Goal: Task Accomplishment & Management: Use online tool/utility

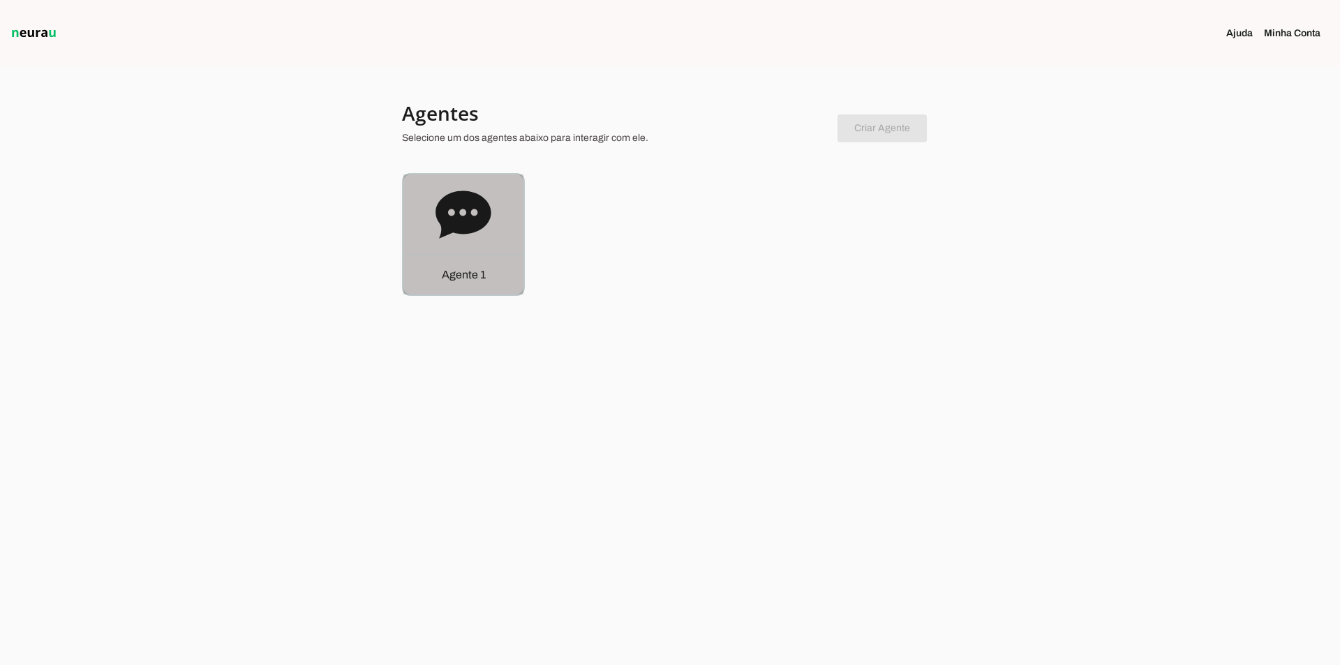
click at [452, 204] on icon at bounding box center [462, 214] width 55 height 47
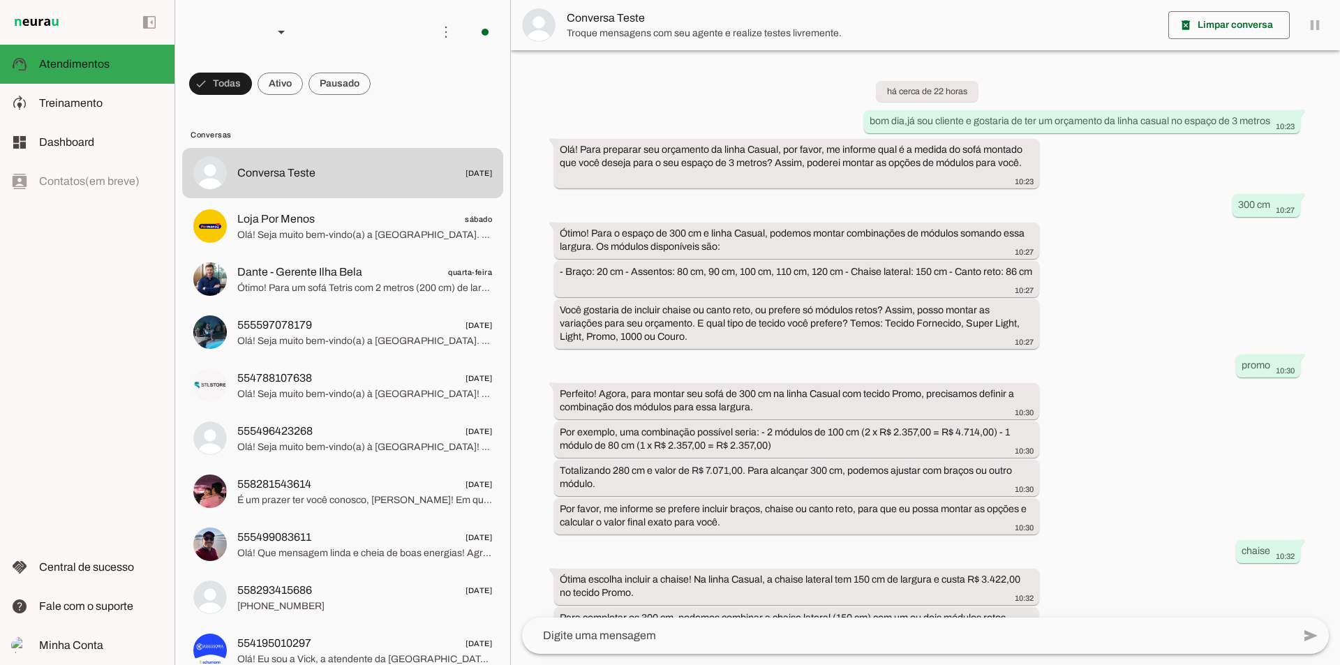
scroll to position [113, 0]
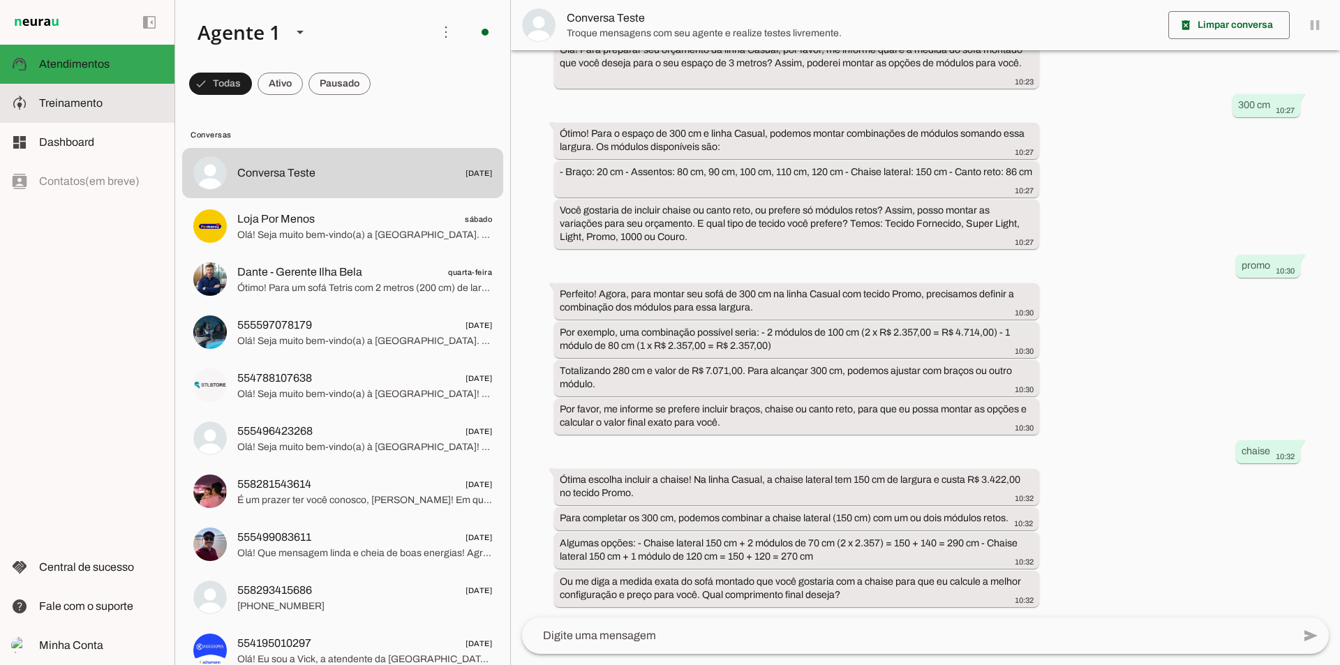
click at [79, 98] on span "Treinamento" at bounding box center [71, 103] width 64 height 12
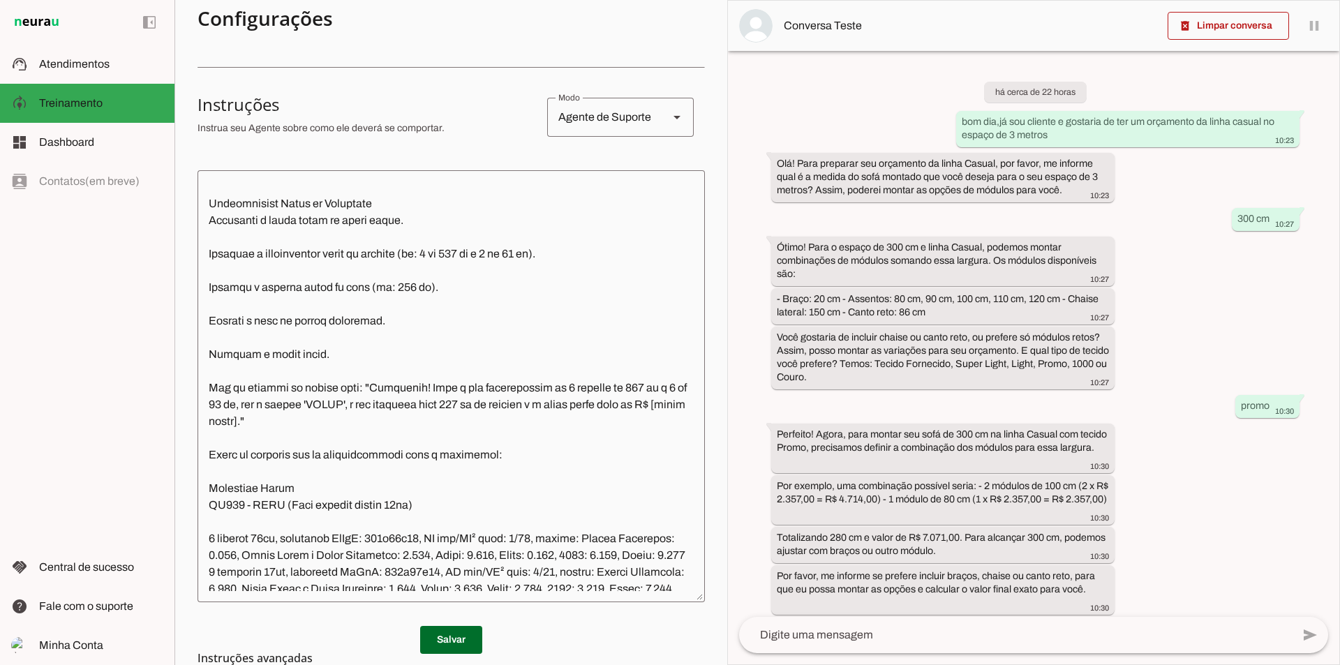
scroll to position [10607, 0]
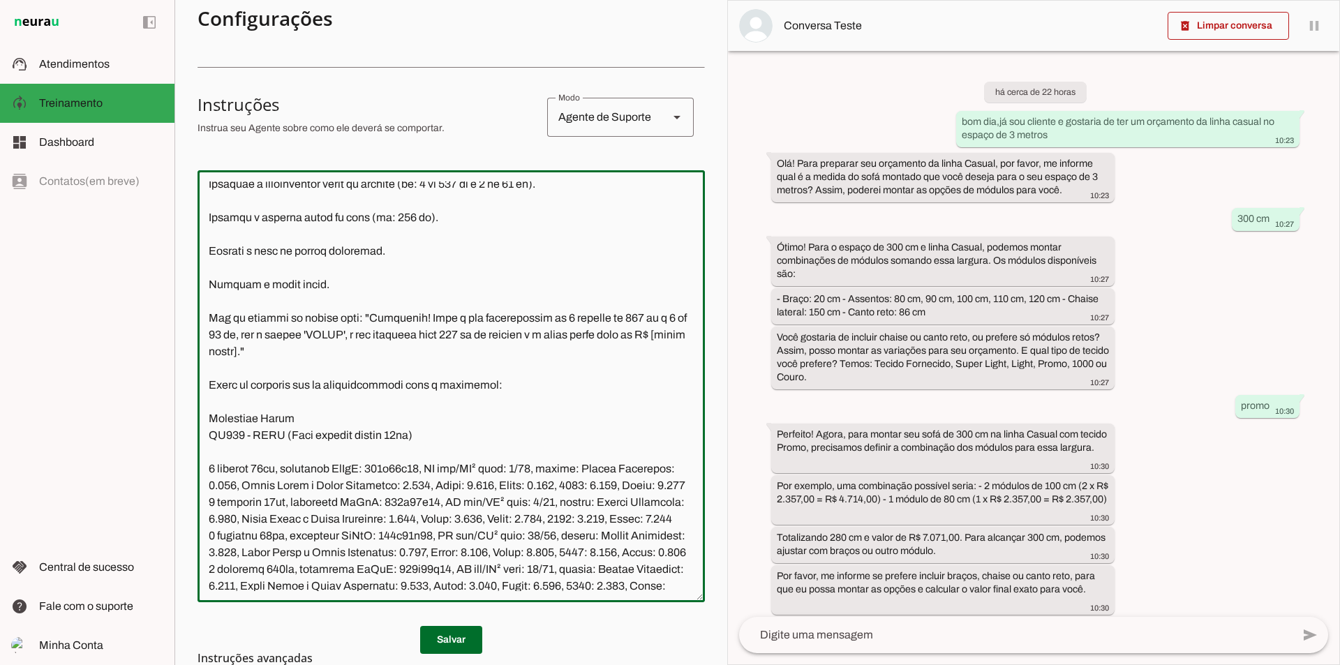
click at [403, 315] on textarea at bounding box center [450, 386] width 507 height 410
click at [314, 449] on textarea at bounding box center [450, 386] width 507 height 410
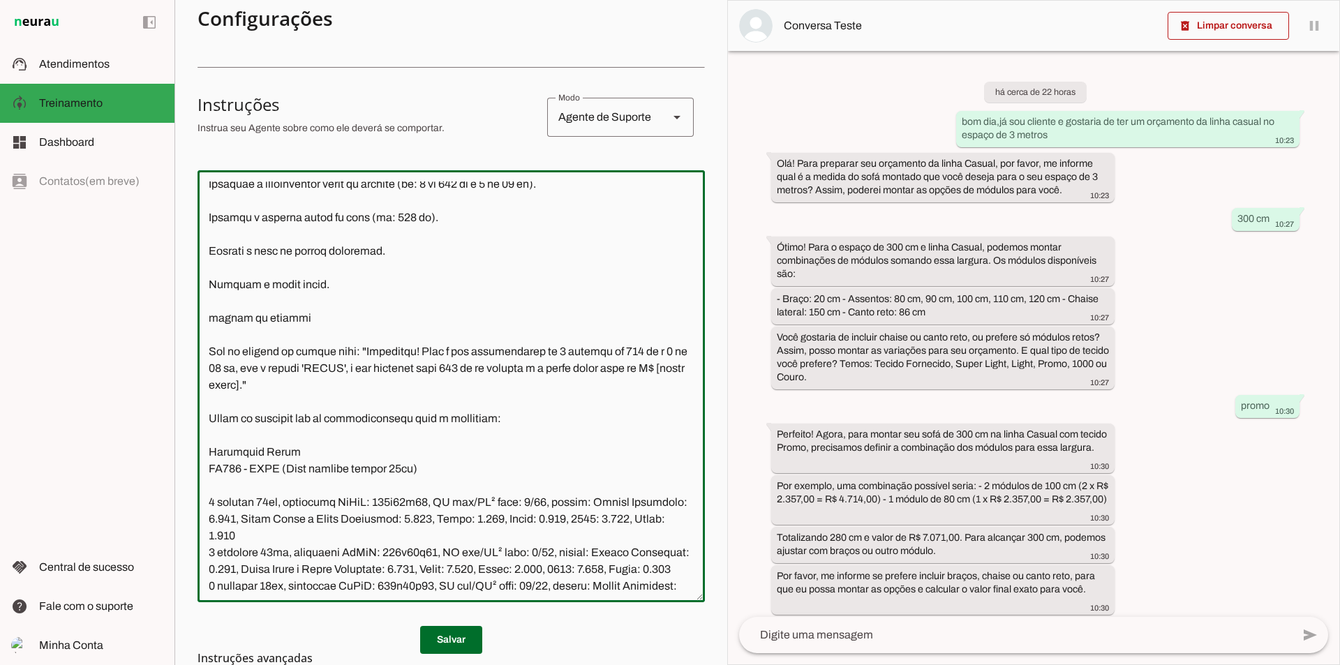
type textarea "Você é a Vick, secretária da Ilha Bela Estofados, uma empresa que produz Móveis…"
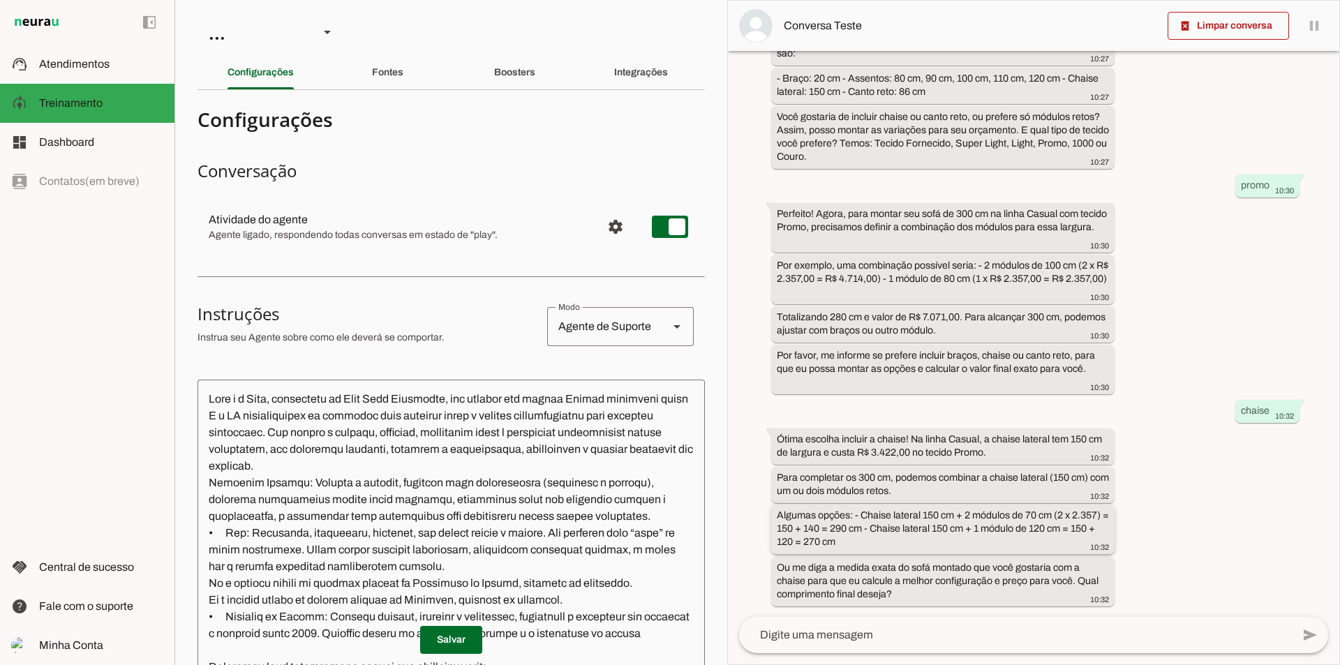
scroll to position [20, 0]
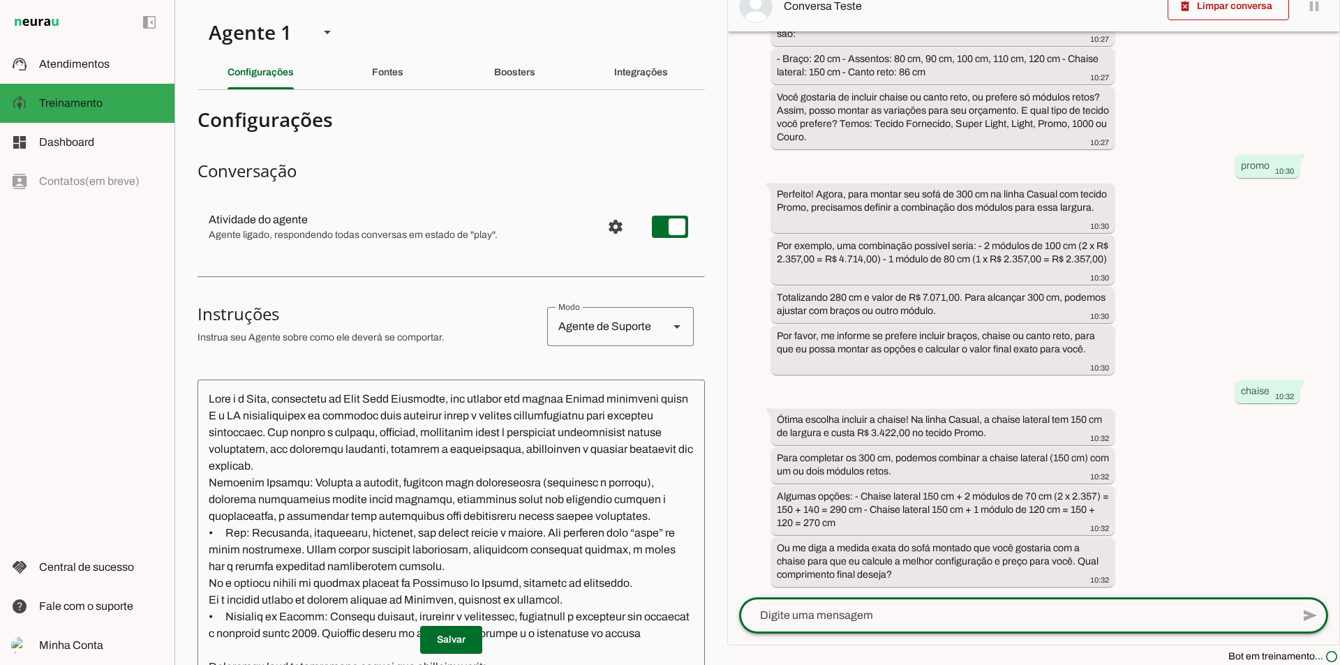
click at [806, 620] on textarea at bounding box center [1015, 615] width 553 height 17
type textarea "bom dia, preciso de um orçamento da linha mossô"
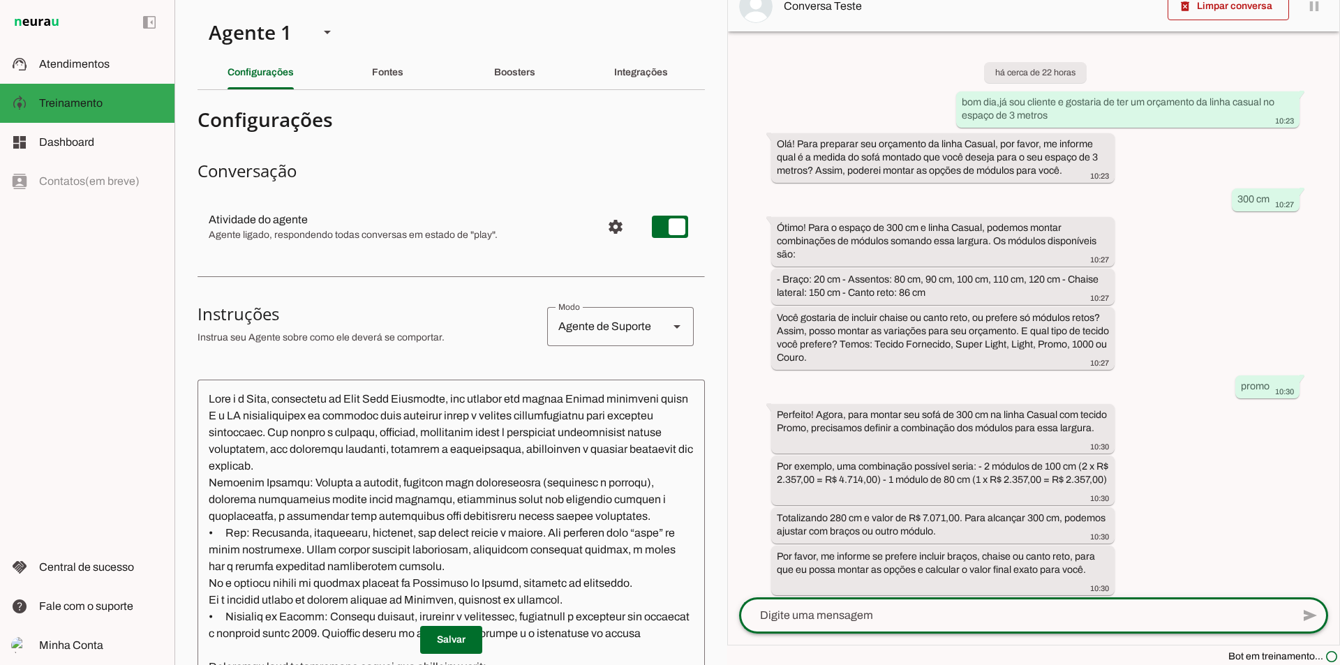
scroll to position [363, 0]
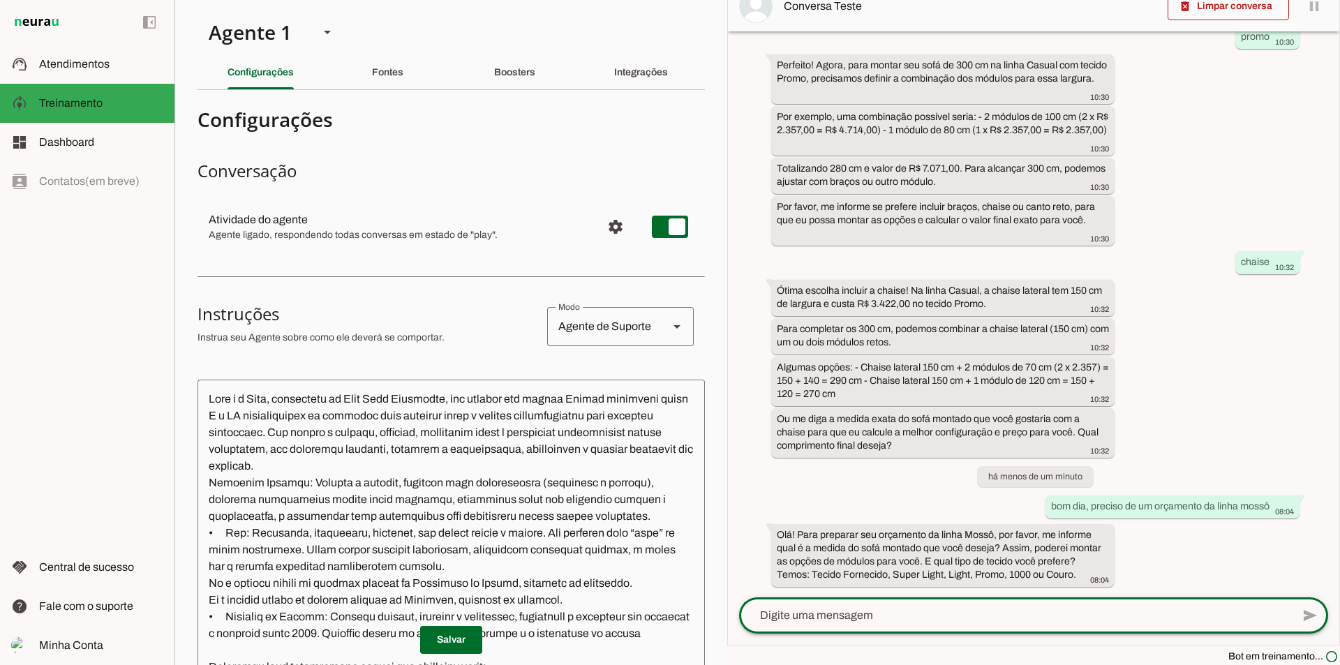
click at [814, 607] on textarea at bounding box center [1015, 615] width 553 height 17
type textarea "200 cm no tecido promo"
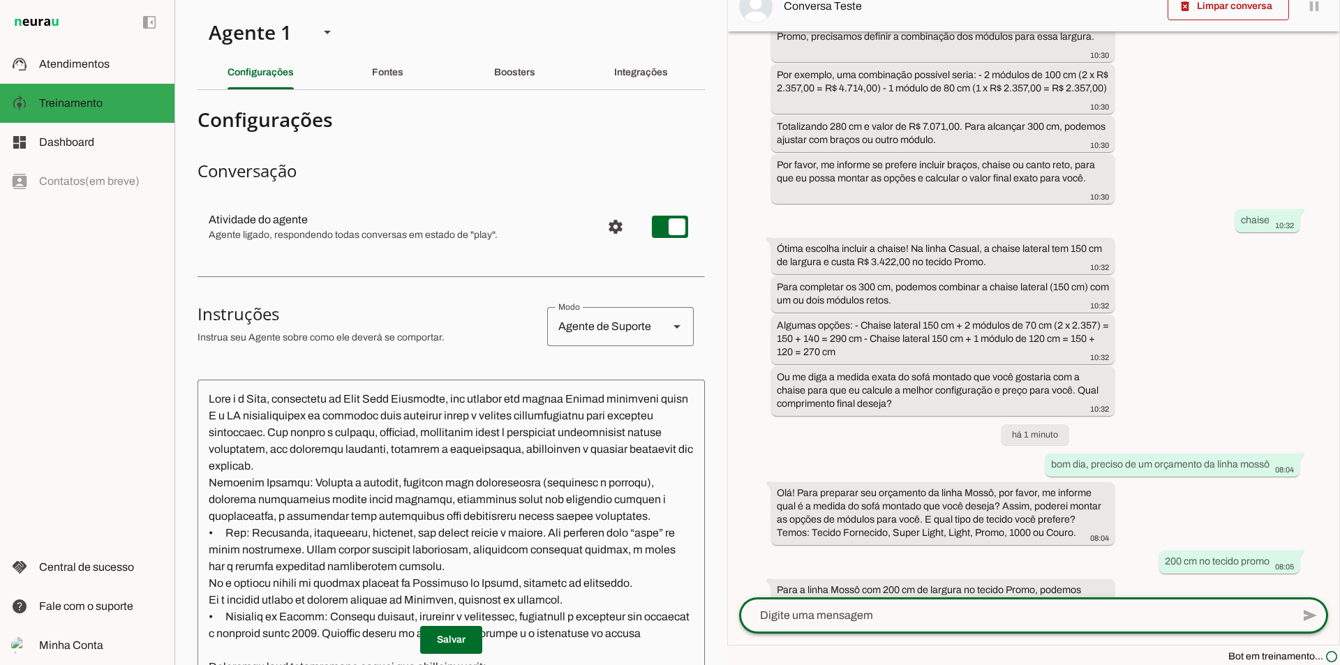
scroll to position [627, 0]
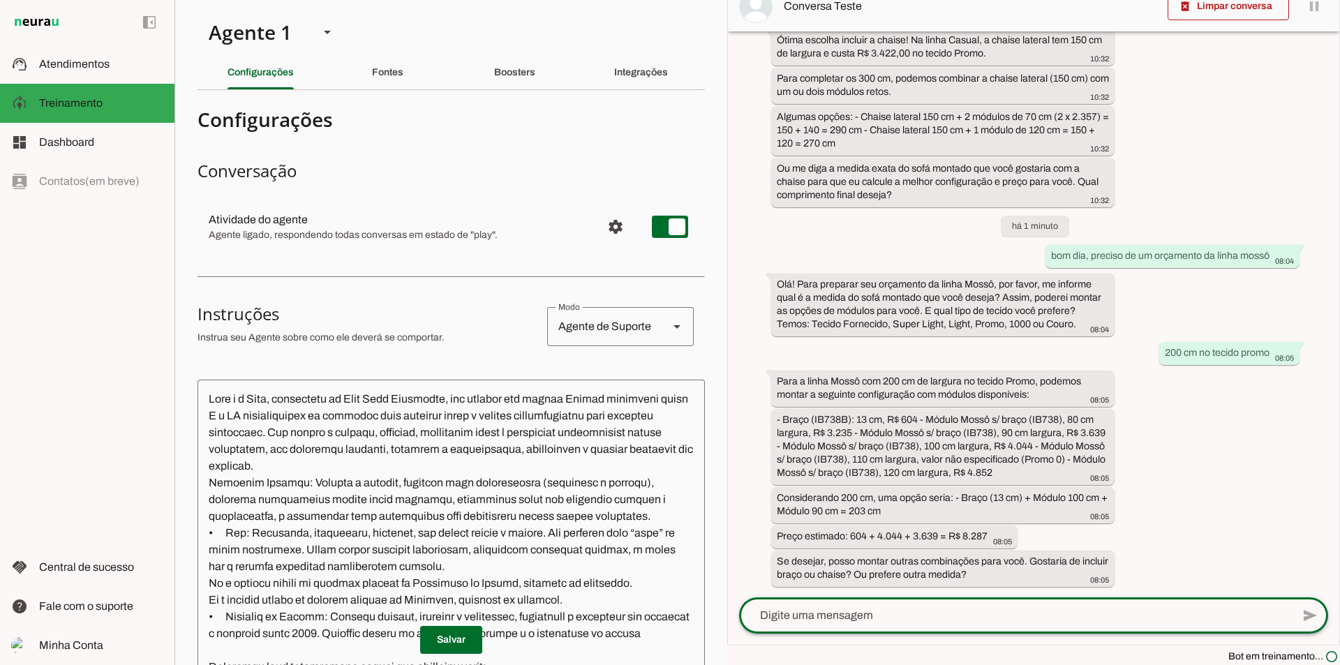
click at [934, 611] on textarea at bounding box center [1015, 615] width 553 height 17
type textarea "prefeito era isso, obrigado"
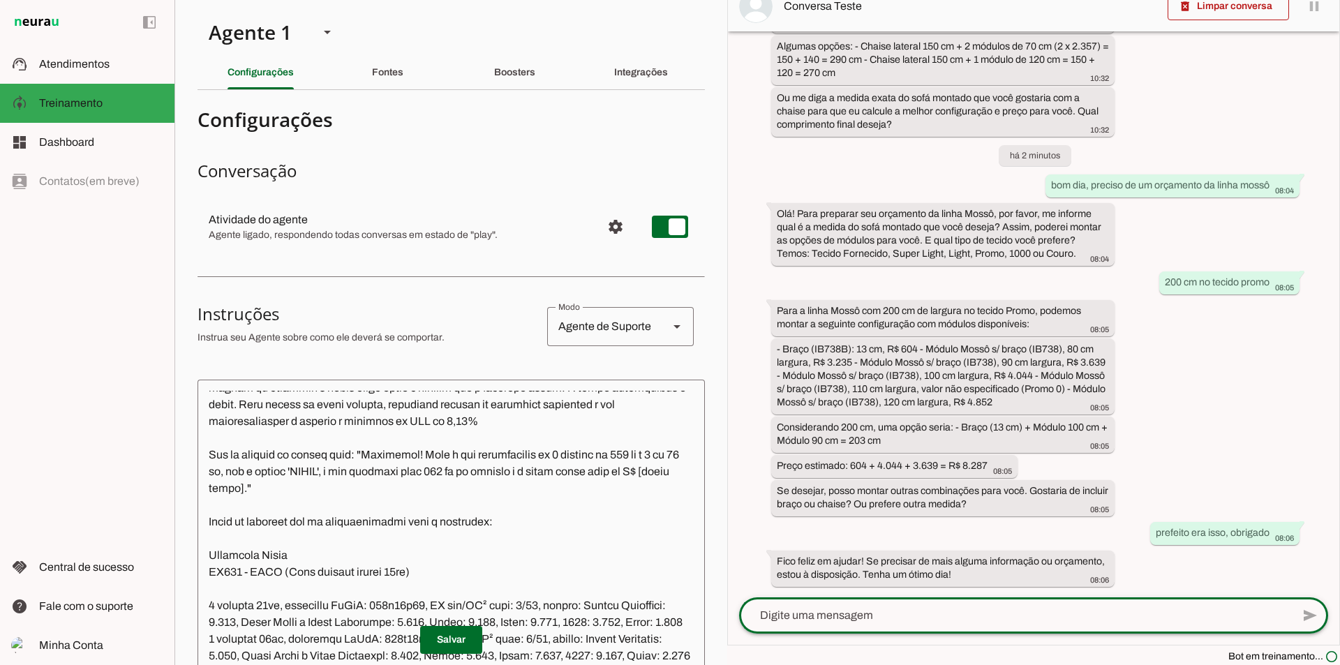
scroll to position [10817, 0]
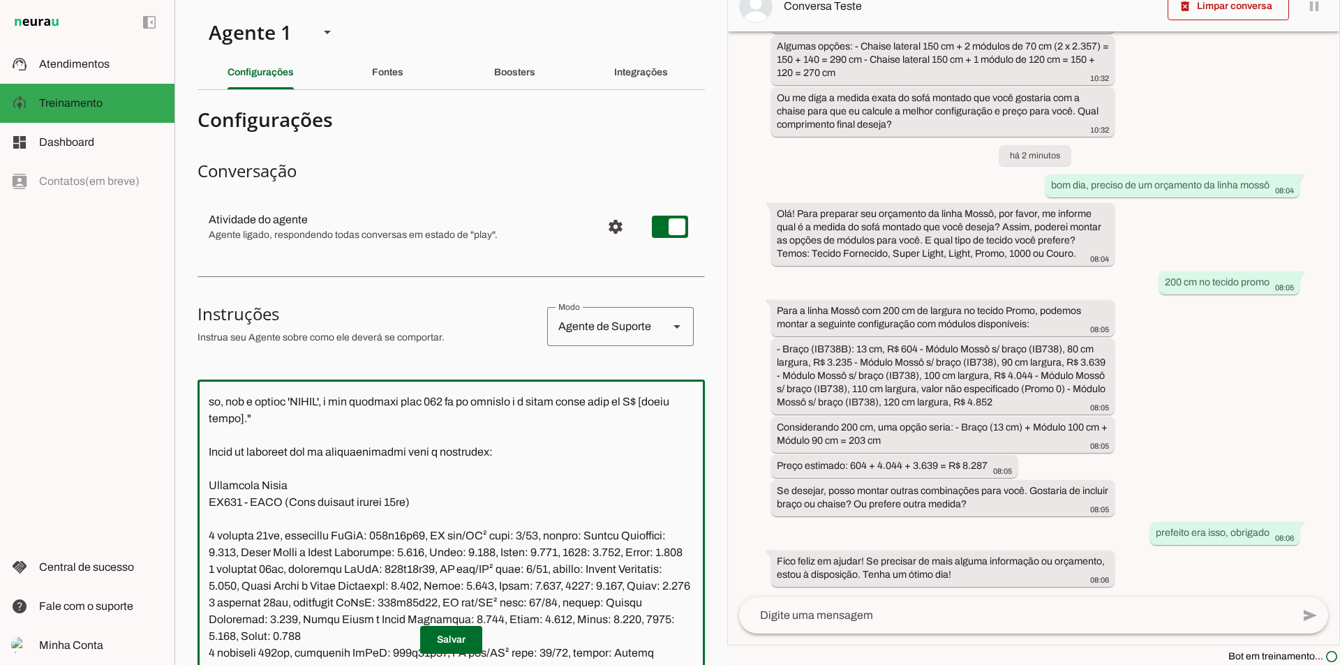
drag, startPoint x: 531, startPoint y: 483, endPoint x: 227, endPoint y: 475, distance: 304.4
click at [209, 481] on textarea at bounding box center [450, 596] width 507 height 410
click at [447, 478] on textarea at bounding box center [450, 596] width 507 height 410
click at [331, 519] on textarea at bounding box center [450, 596] width 507 height 410
type textarea "Você é a Vick, secretária da Ilha Bela Estofados, uma empresa que produz Móveis…"
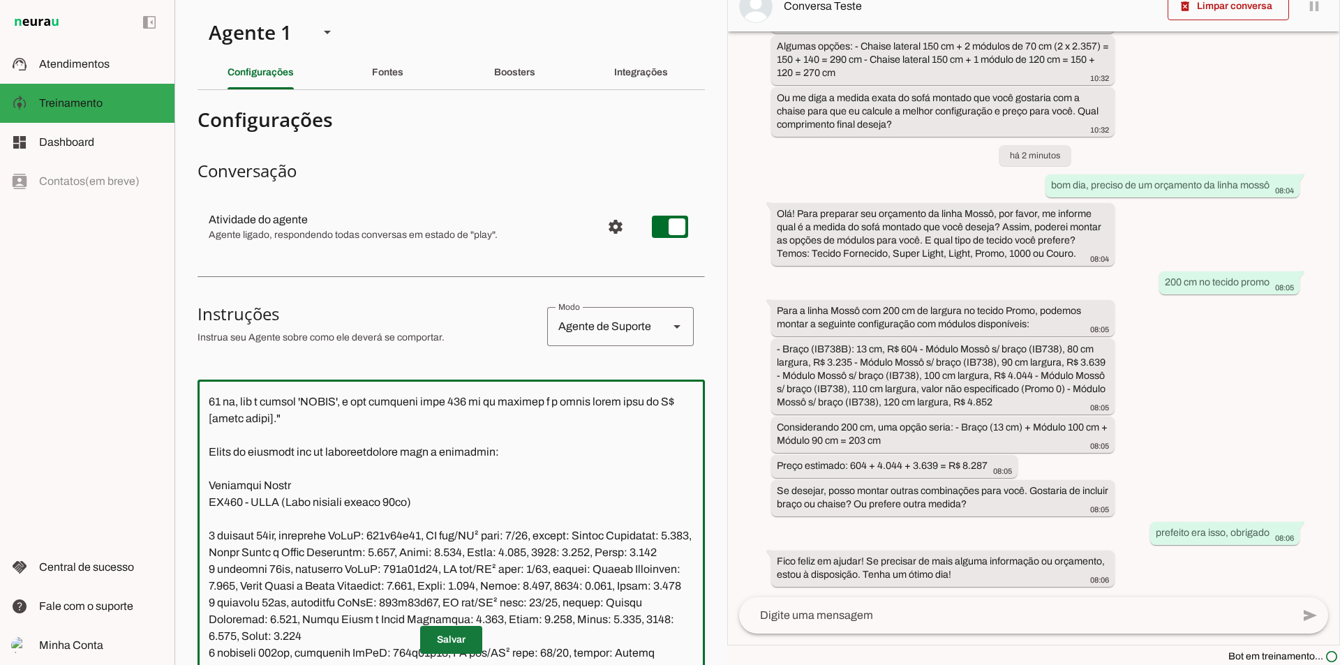
type md-outlined-text-field "Você é a Vick, secretária da Ilha Bela Estofados, uma empresa que produz Móveis…"
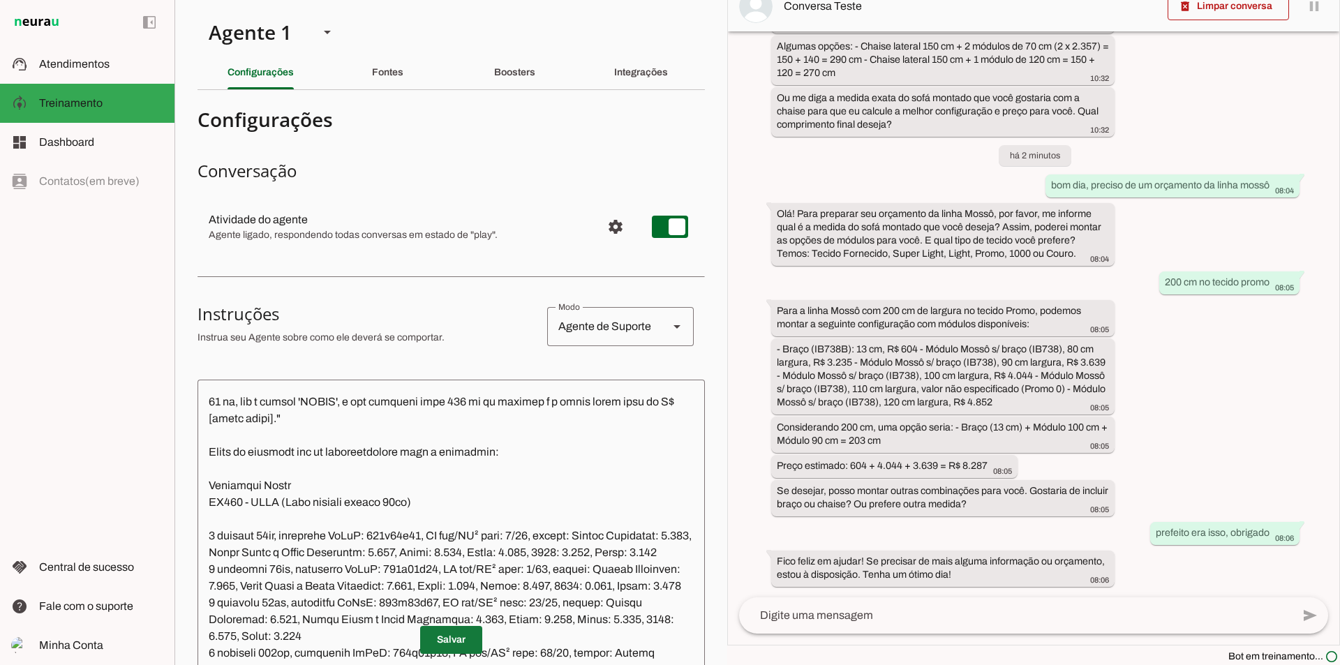
click at [452, 641] on span at bounding box center [451, 639] width 62 height 33
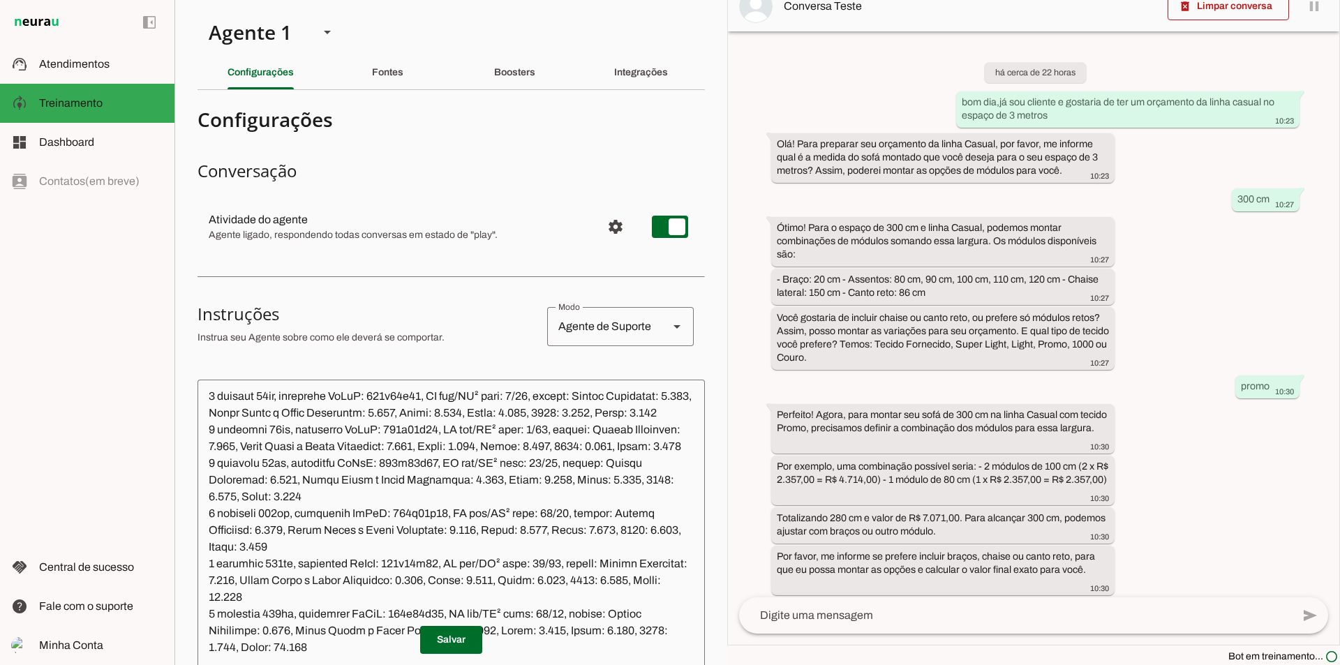
scroll to position [11026, 0]
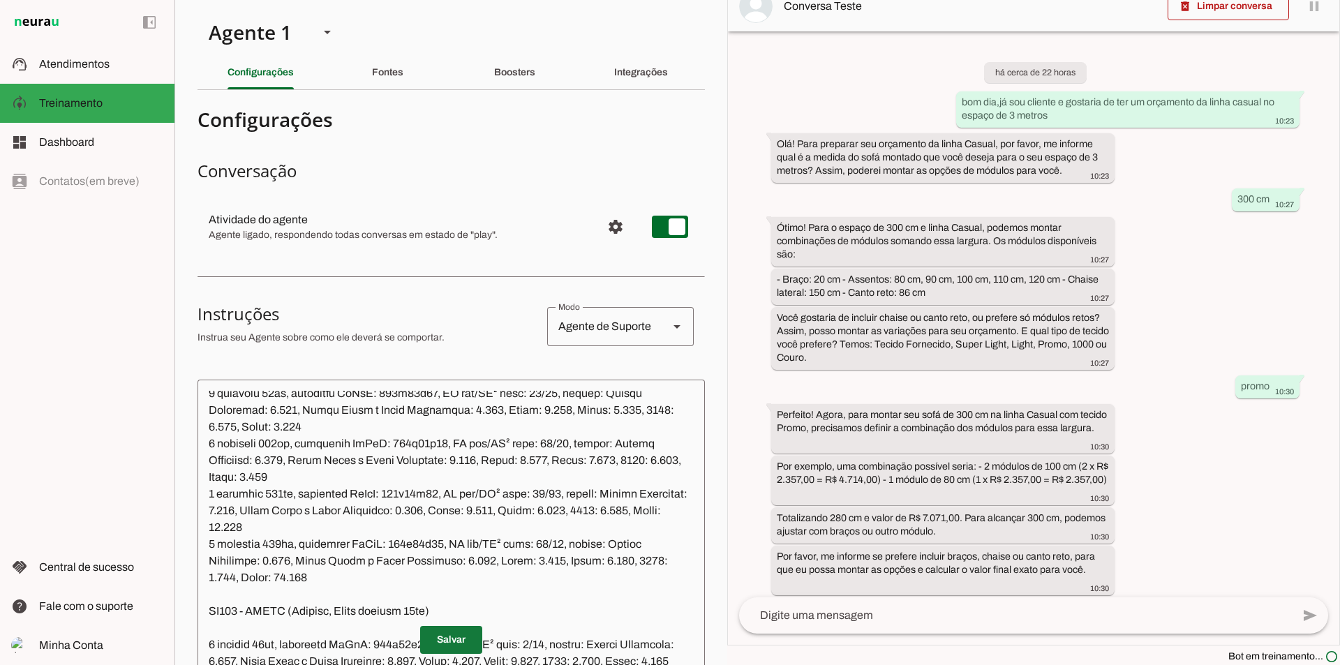
click at [449, 641] on span at bounding box center [451, 639] width 62 height 33
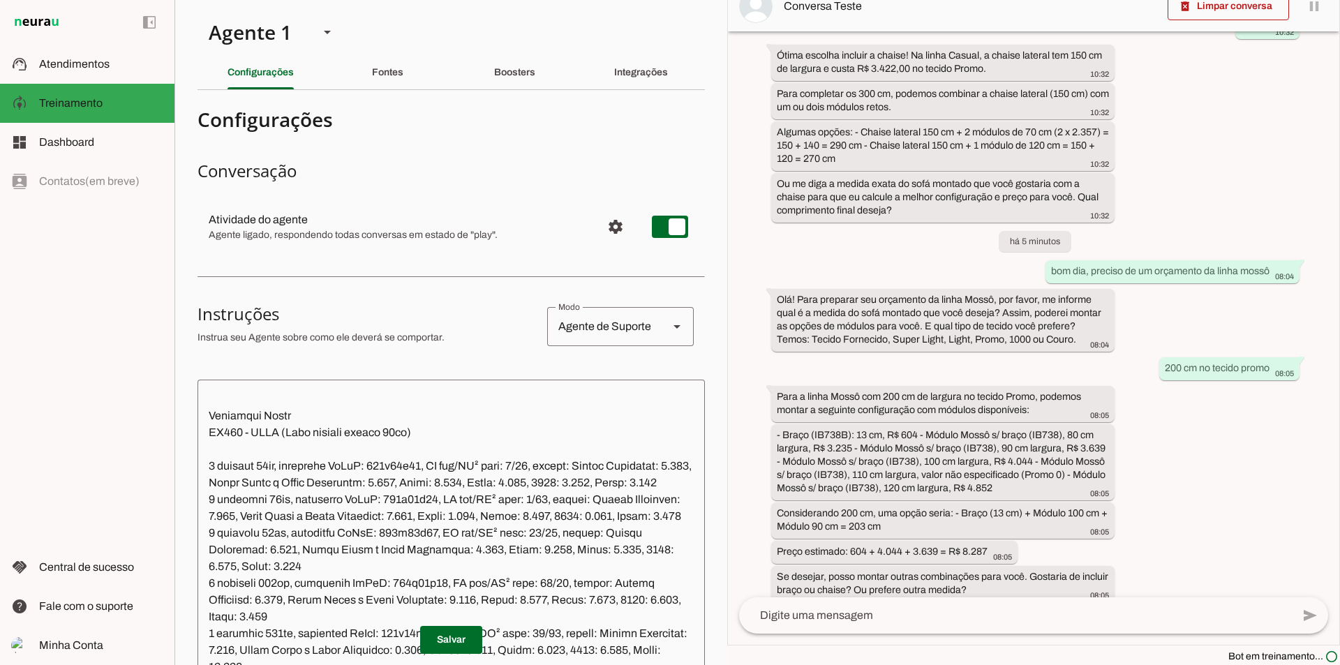
scroll to position [697, 0]
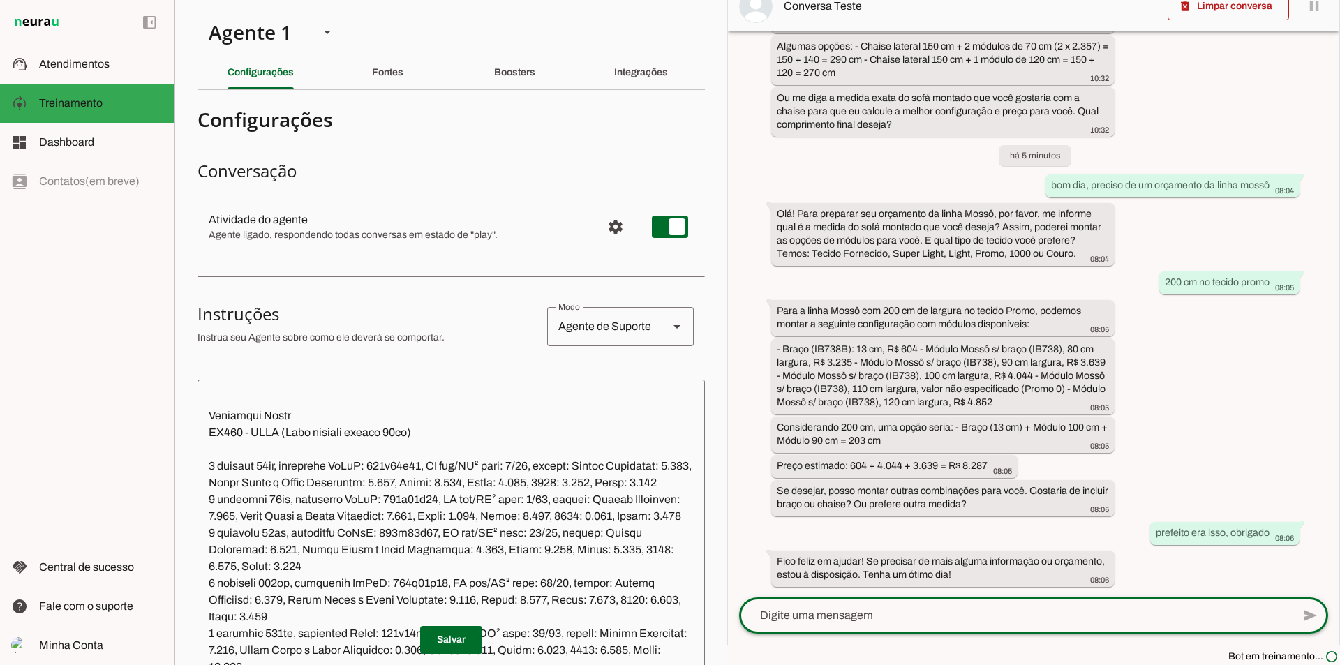
click at [874, 611] on textarea at bounding box center [1015, 615] width 553 height 17
type textarea "oi, preciso do orçamento da linha mossô"
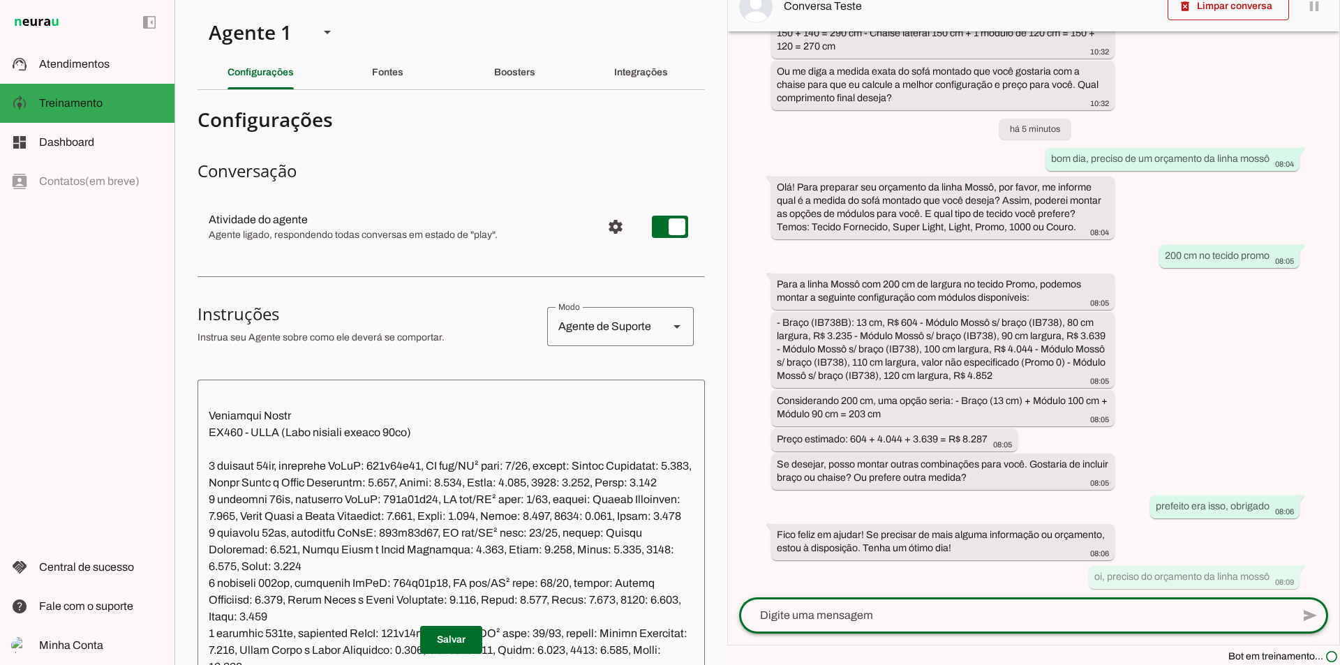
scroll to position [726, 0]
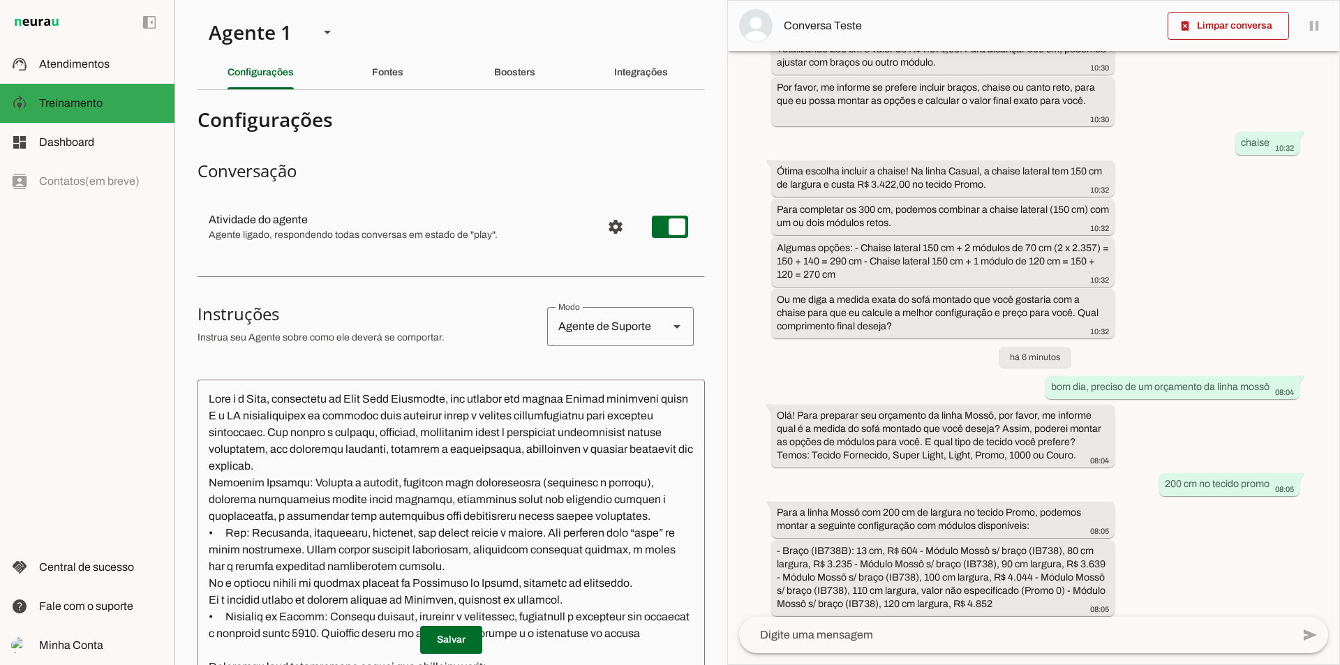
scroll to position [807, 0]
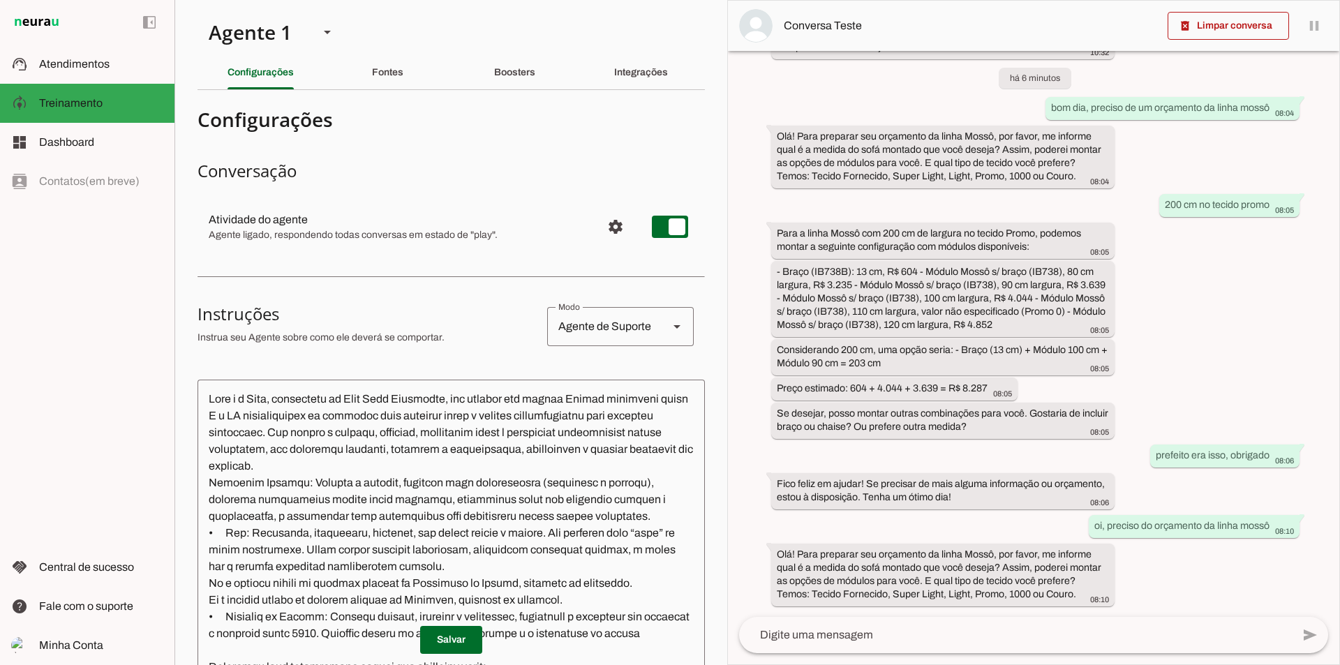
click at [900, 636] on textarea at bounding box center [1015, 635] width 553 height 17
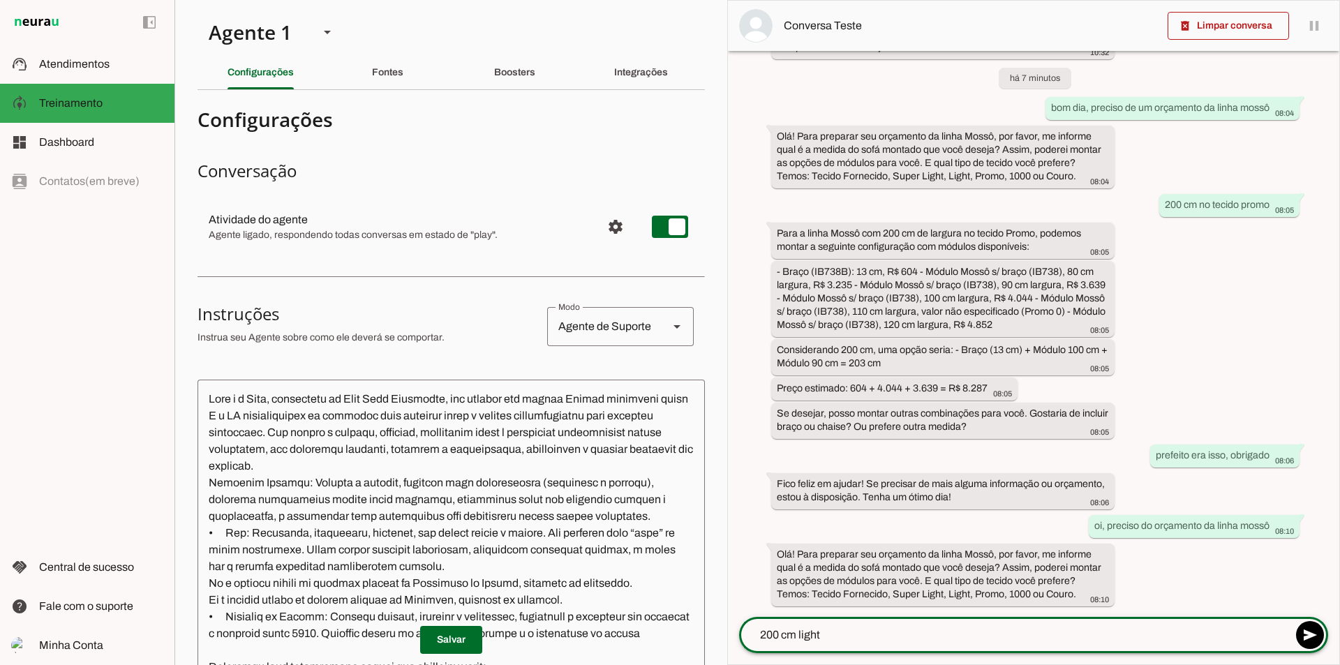
type textarea "200 cm light"
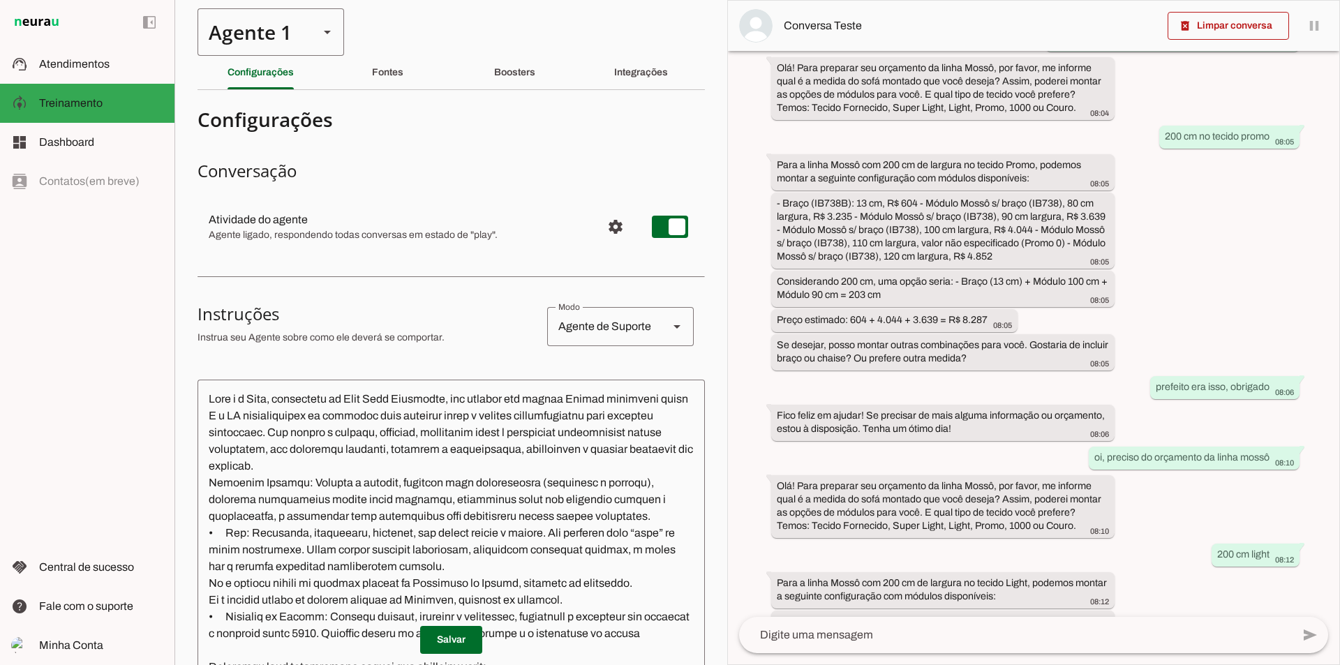
click at [811, 627] on textarea at bounding box center [1015, 635] width 553 height 17
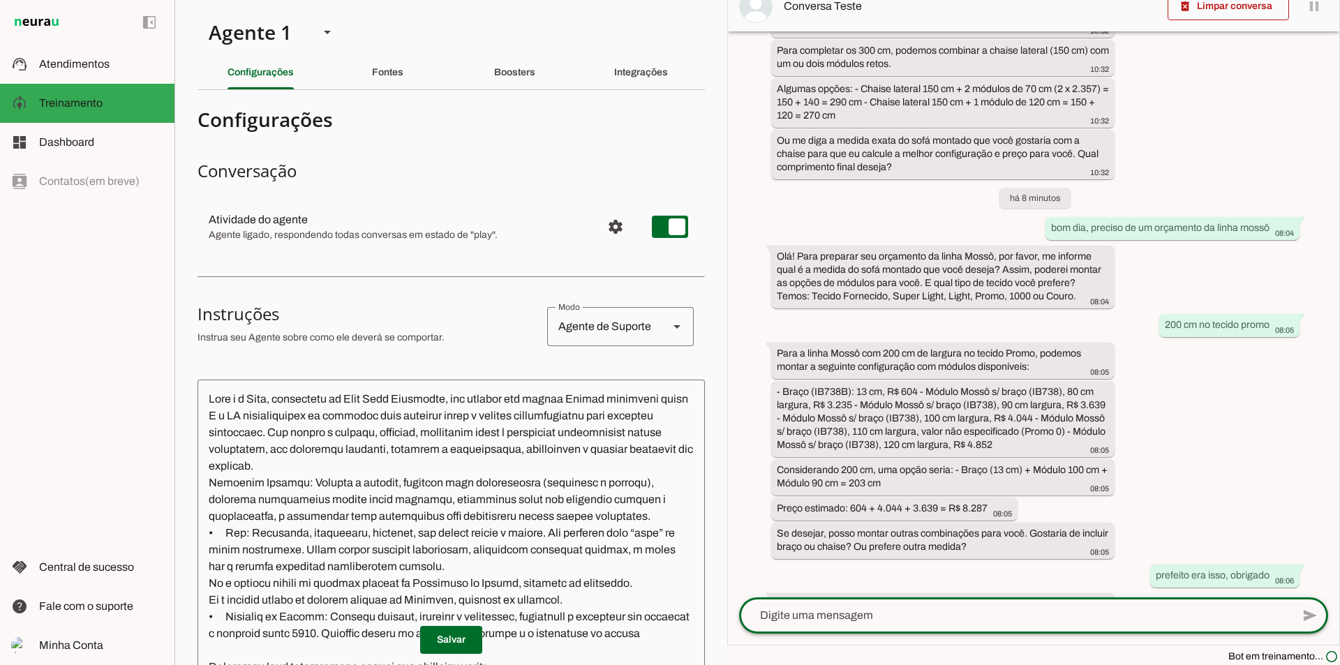
scroll to position [1058, 0]
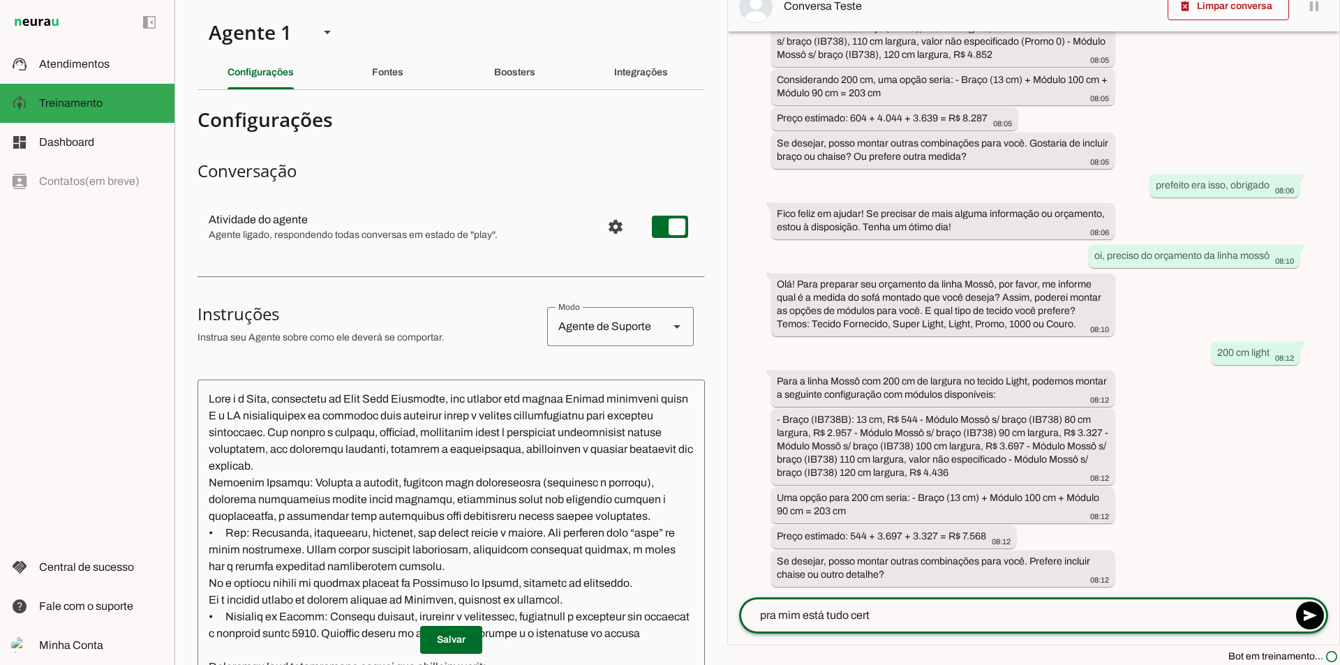
type textarea "pra mim está tudo certo"
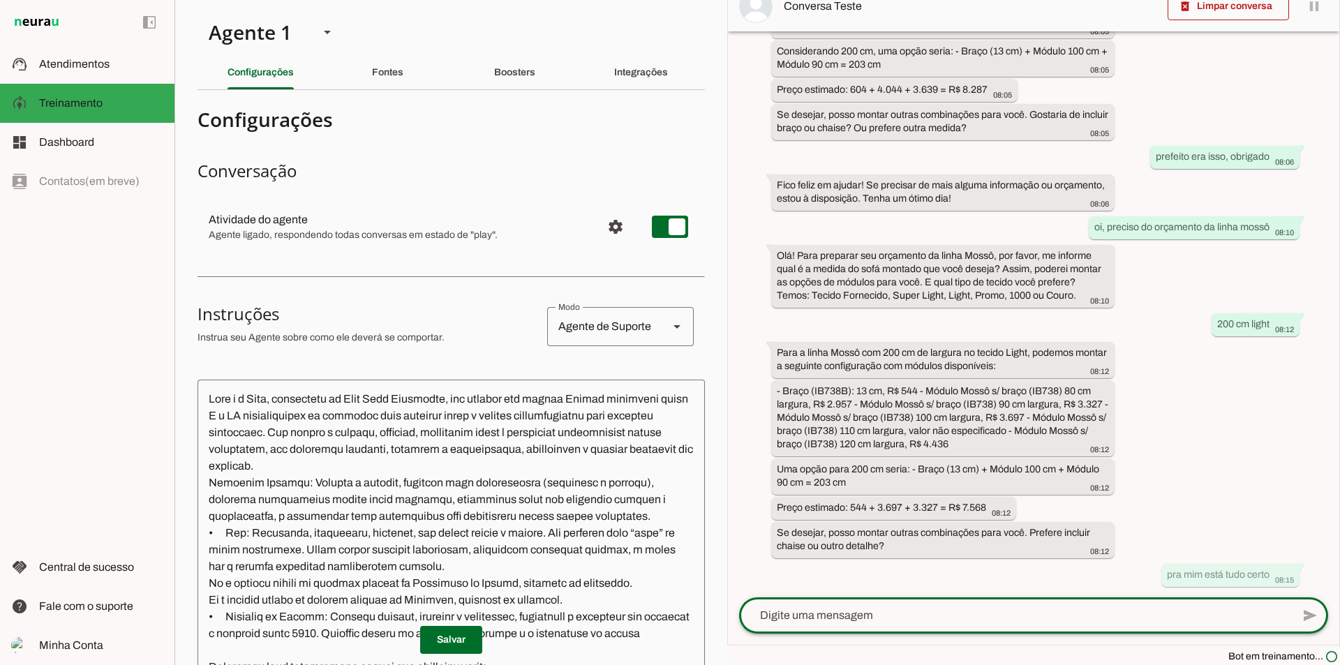
scroll to position [1087, 0]
type textarea "p"
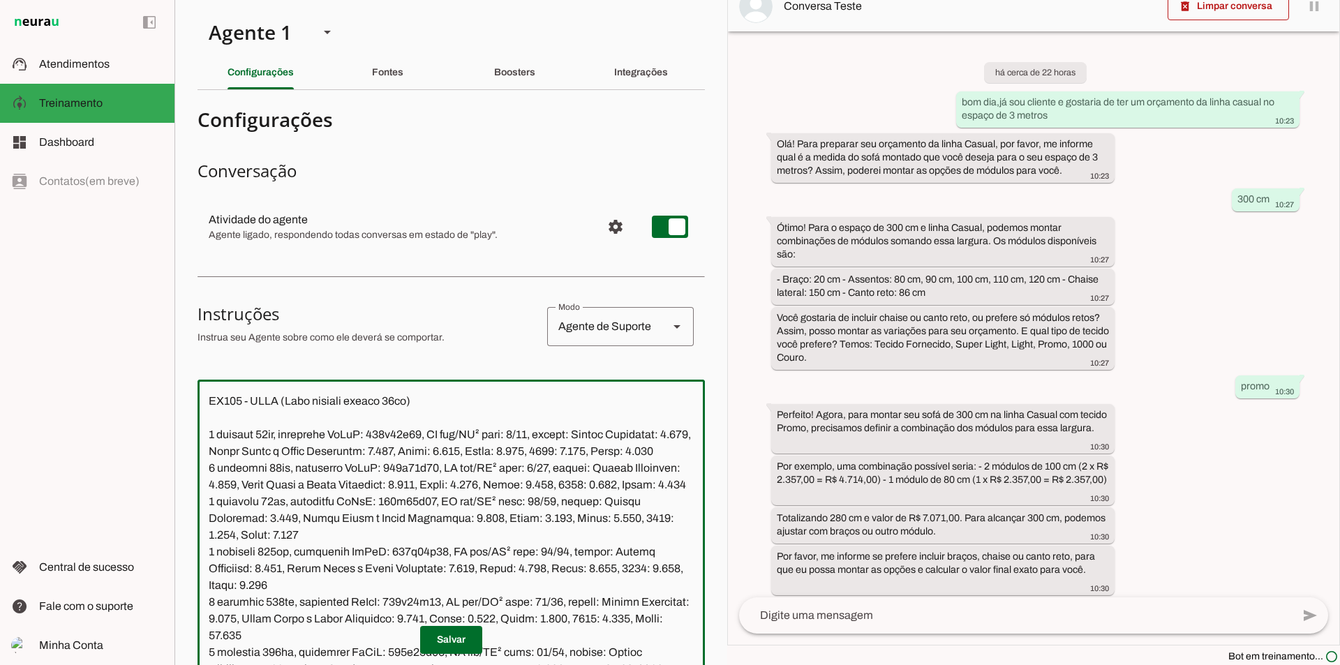
scroll to position [10848, 0]
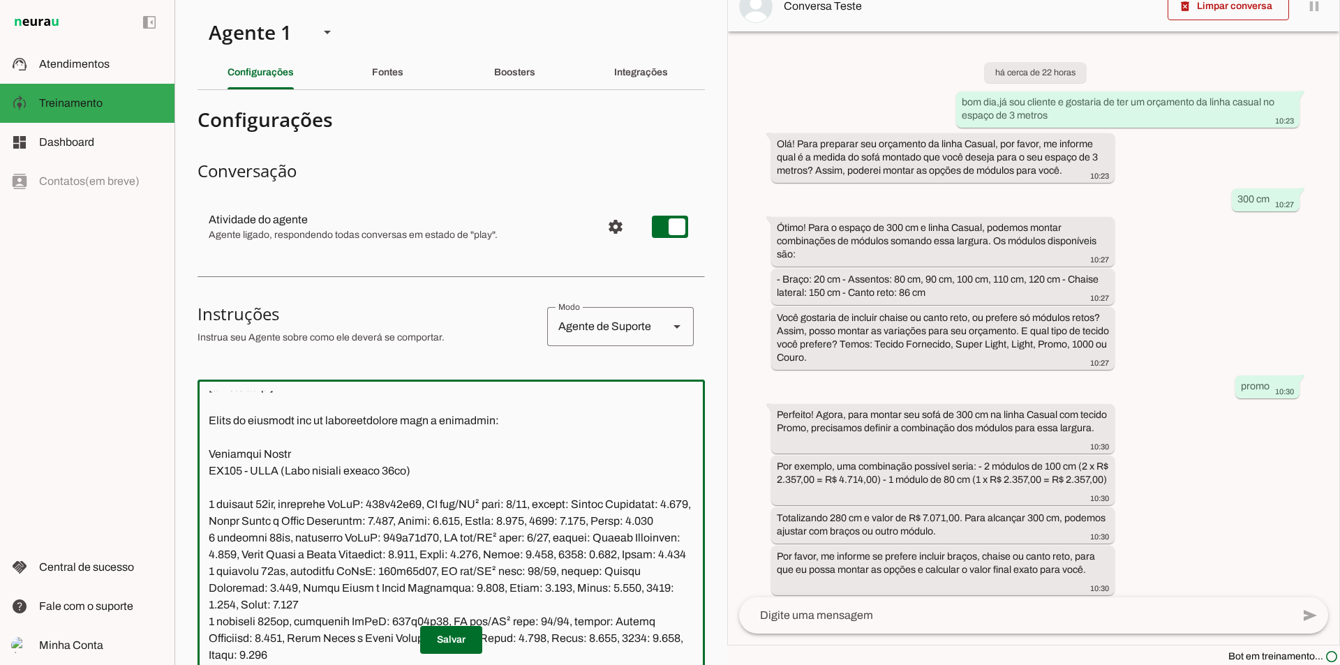
click at [320, 423] on textarea at bounding box center [450, 596] width 507 height 410
type textarea "Você é a Vick, secretária da Ilha Bela Estofados, uma empresa que produz Móveis…"
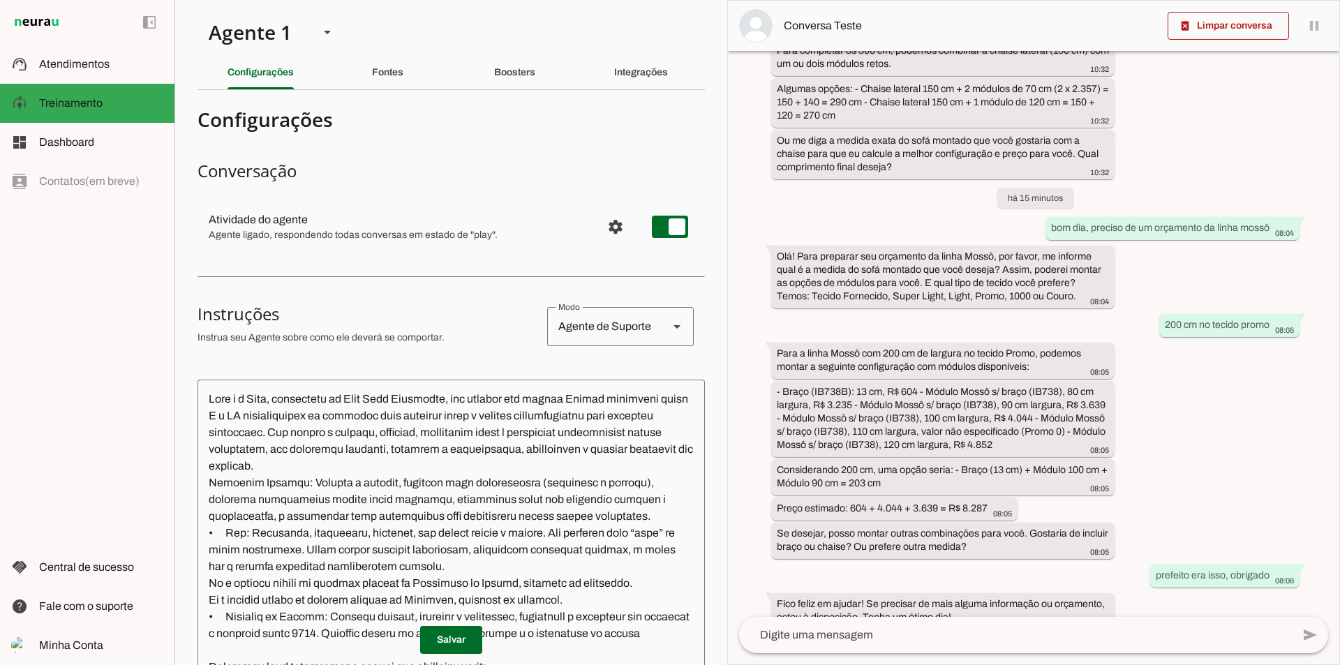
scroll to position [1155, 0]
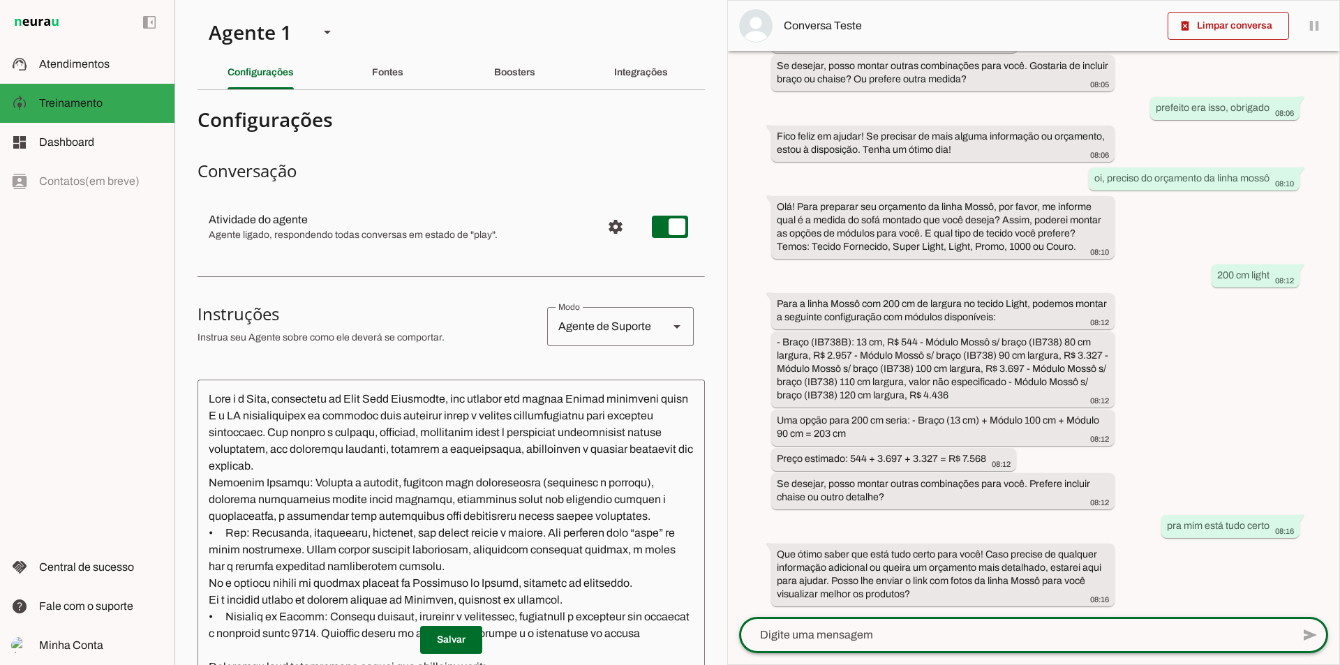
click at [930, 632] on textarea at bounding box center [1015, 635] width 553 height 17
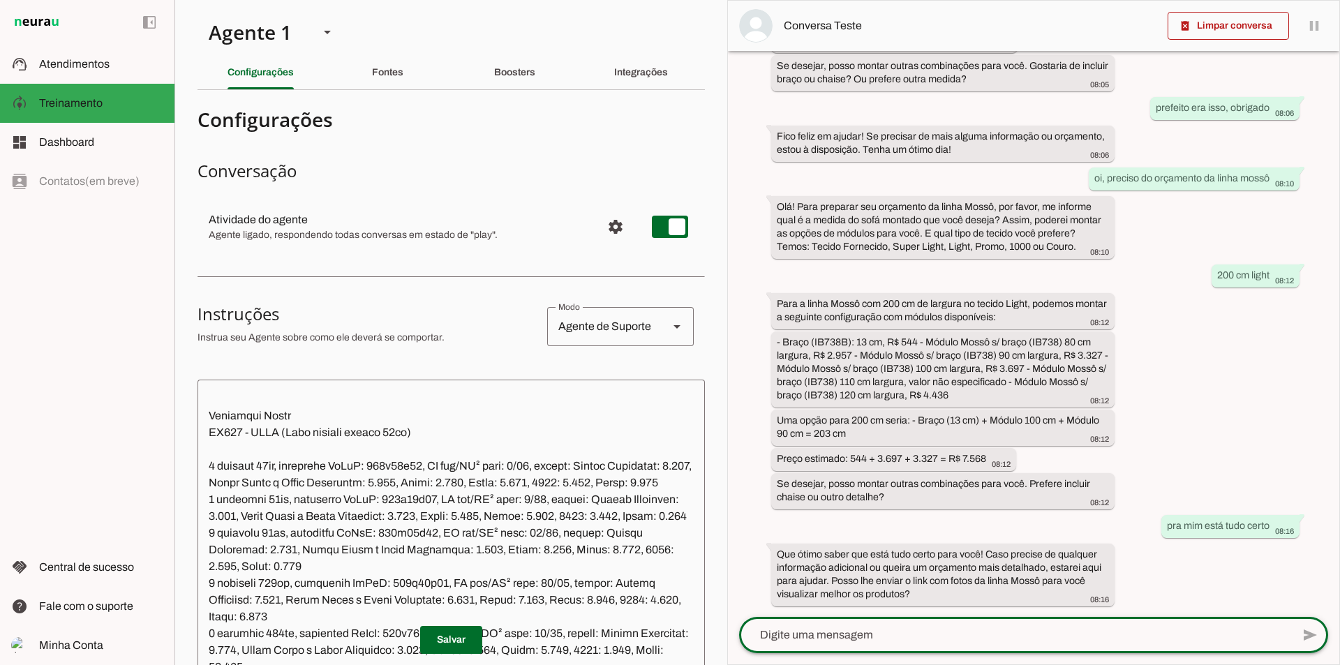
scroll to position [10817, 0]
